Goal: Task Accomplishment & Management: Complete application form

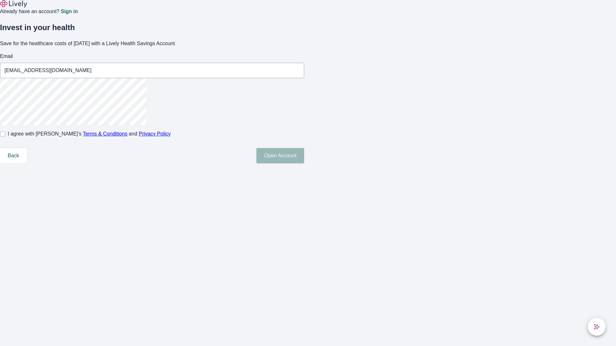
click at [5, 137] on input "I agree with Lively’s Terms & Conditions and Privacy Policy" at bounding box center [2, 133] width 5 height 5
checkbox input "true"
click at [304, 163] on button "Open Account" at bounding box center [280, 155] width 48 height 15
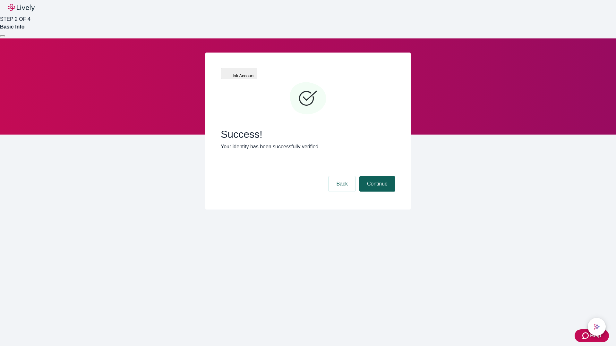
click at [376, 176] on button "Continue" at bounding box center [377, 183] width 36 height 15
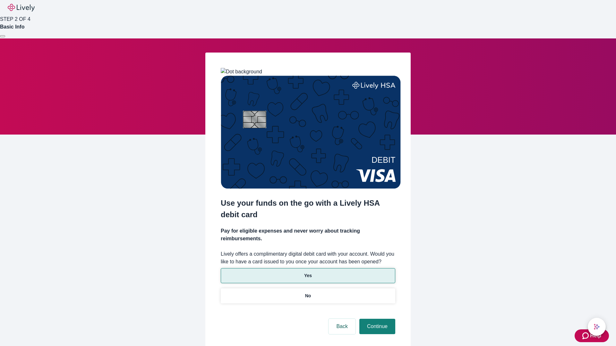
click at [307, 272] on p "Yes" at bounding box center [308, 275] width 8 height 7
click at [376, 319] on button "Continue" at bounding box center [377, 326] width 36 height 15
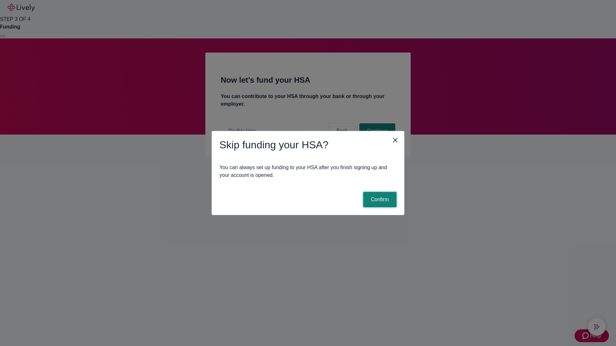
click at [379, 200] on button "Confirm" at bounding box center [379, 199] width 33 height 15
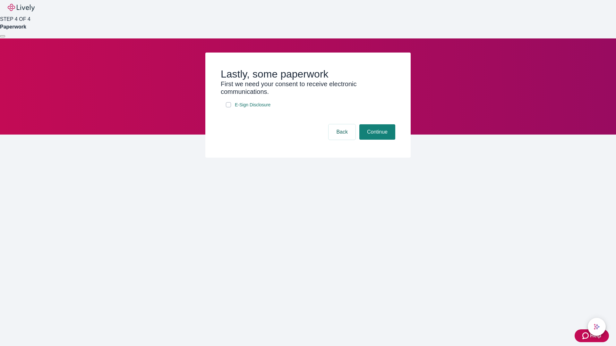
click at [228, 107] on input "E-Sign Disclosure" at bounding box center [228, 104] width 5 height 5
checkbox input "true"
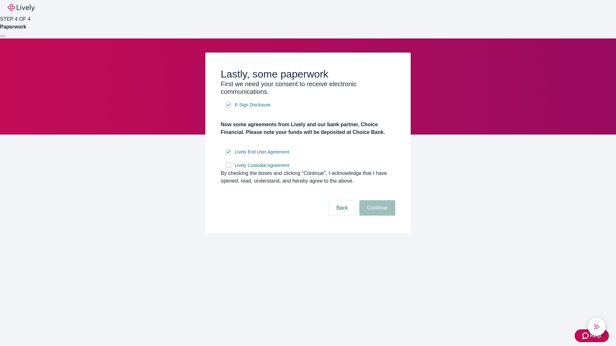
click at [228, 168] on input "Lively Custodial Agreement" at bounding box center [228, 165] width 5 height 5
checkbox input "true"
click at [376, 216] on button "Continue" at bounding box center [377, 207] width 36 height 15
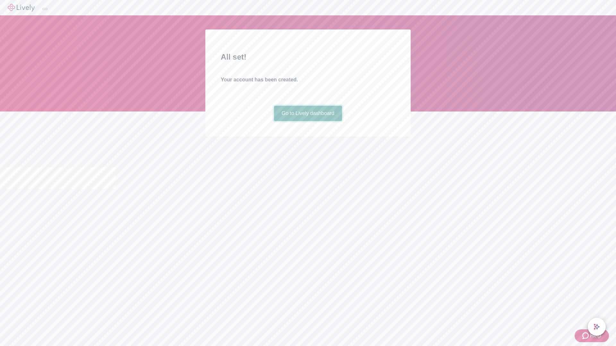
click at [307, 121] on link "Go to Lively dashboard" at bounding box center [308, 113] width 68 height 15
